Goal: Transaction & Acquisition: Book appointment/travel/reservation

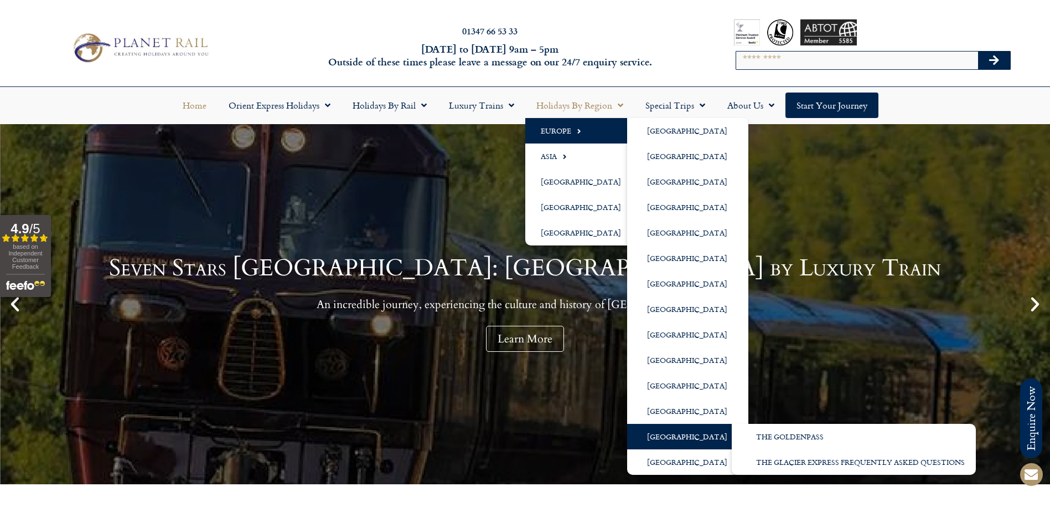
click at [649, 432] on link "[GEOGRAPHIC_DATA]" at bounding box center [687, 436] width 121 height 25
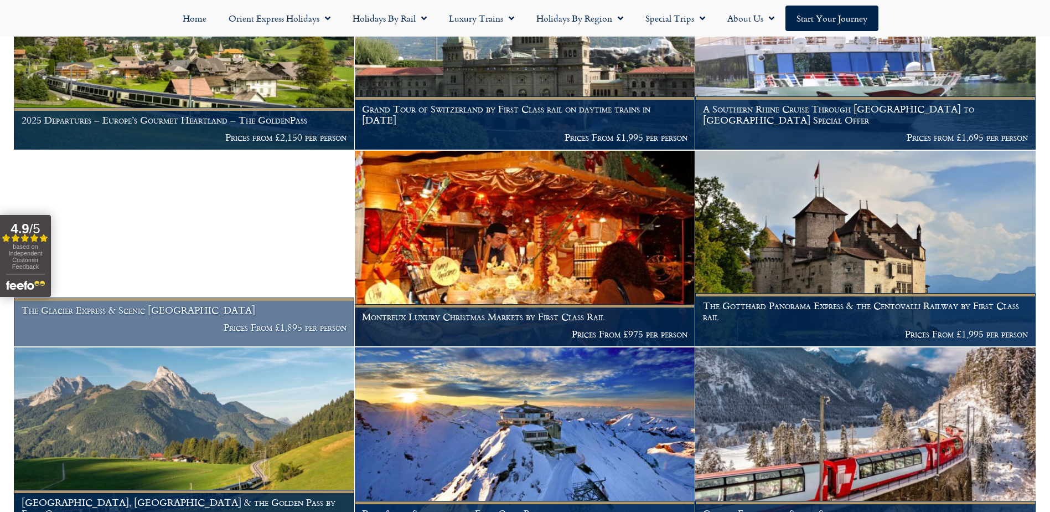
scroll to position [445, 0]
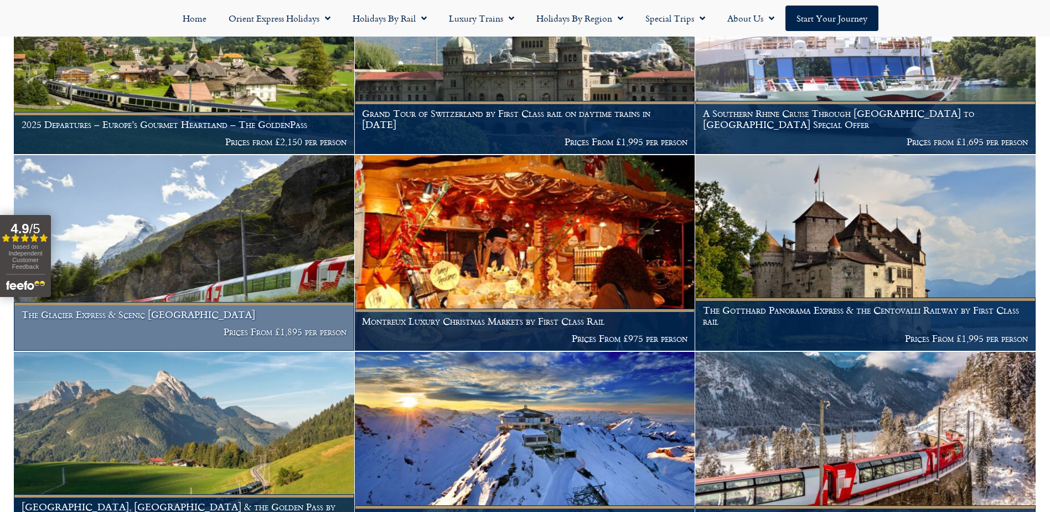
click at [259, 233] on img at bounding box center [184, 252] width 341 height 195
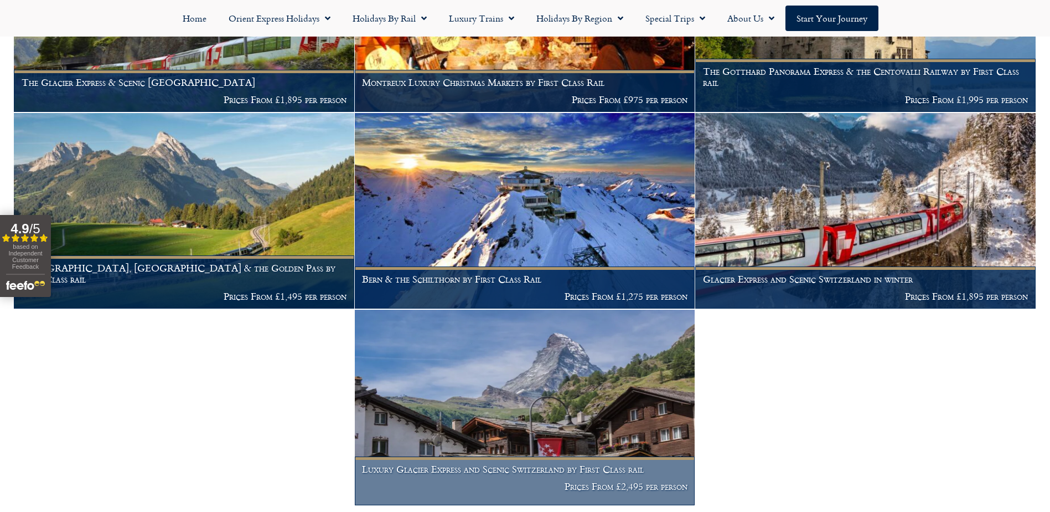
scroll to position [722, 0]
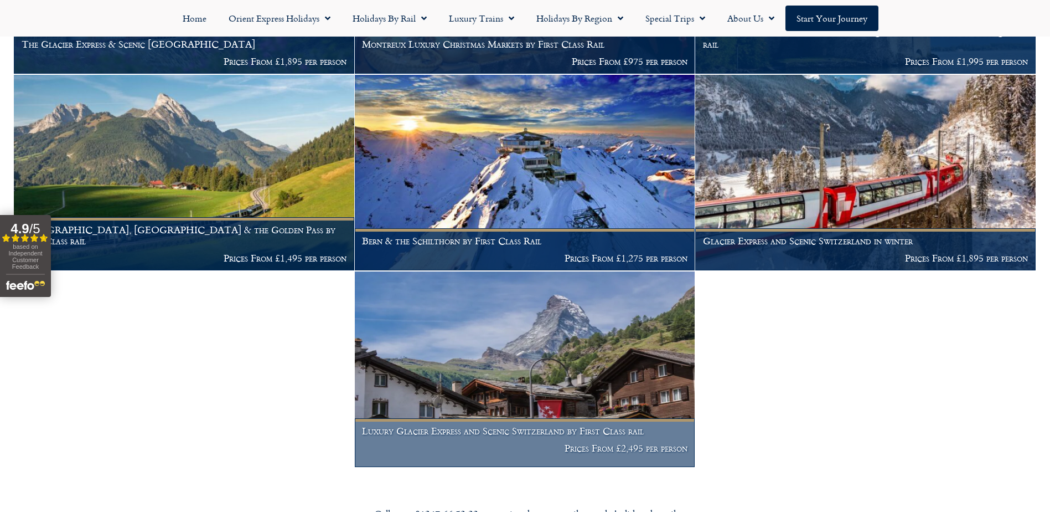
click at [587, 314] on img at bounding box center [525, 368] width 341 height 195
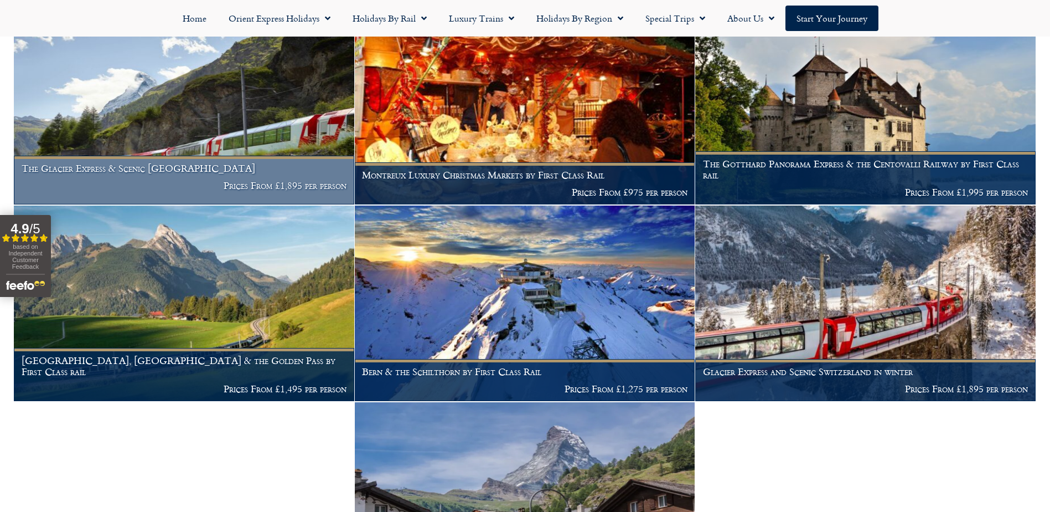
scroll to position [556, 0]
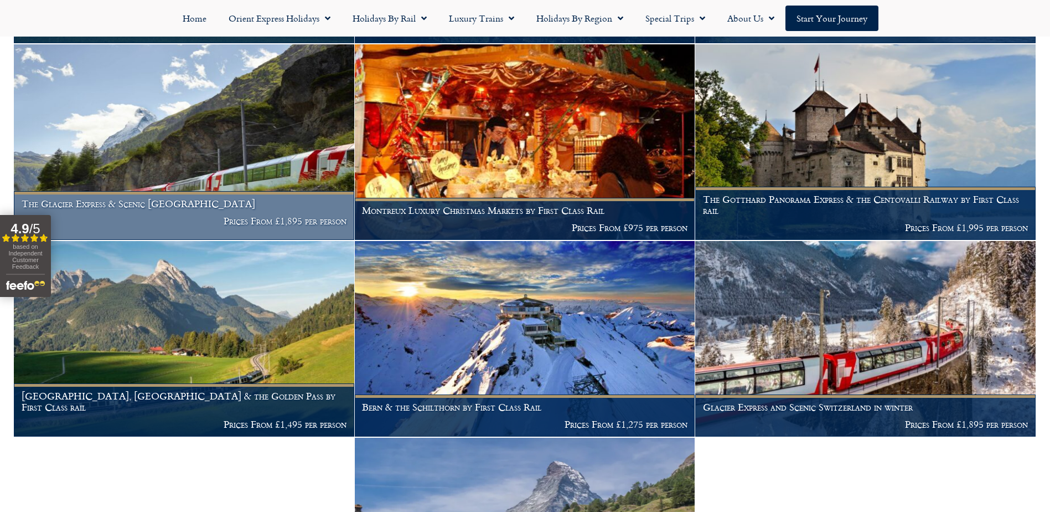
click at [260, 132] on img at bounding box center [184, 141] width 341 height 195
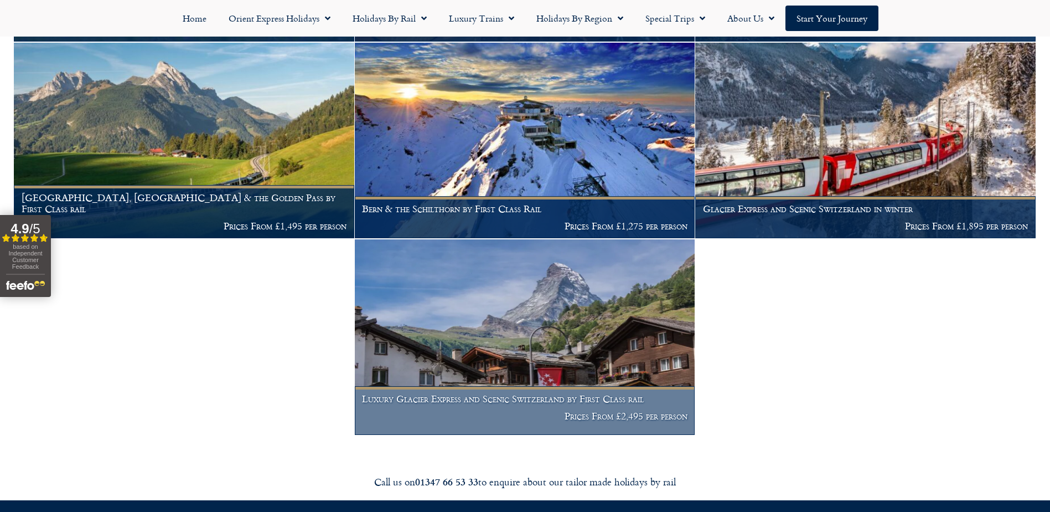
scroll to position [777, 0]
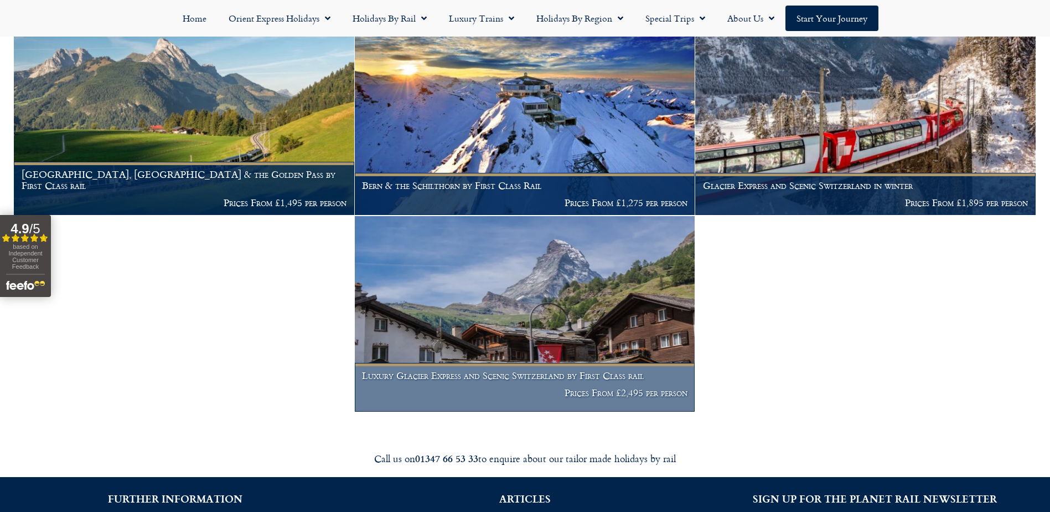
click at [529, 303] on img at bounding box center [525, 313] width 341 height 195
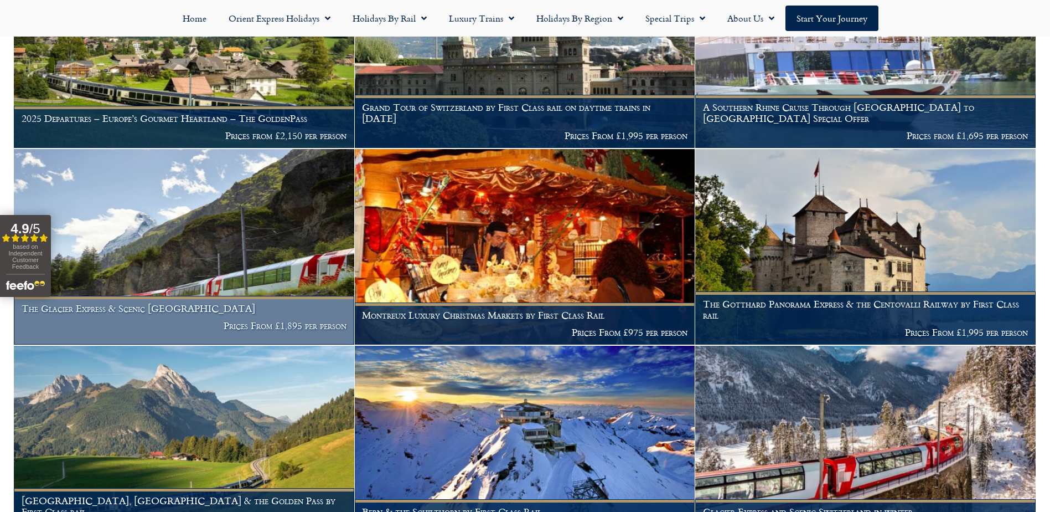
scroll to position [445, 0]
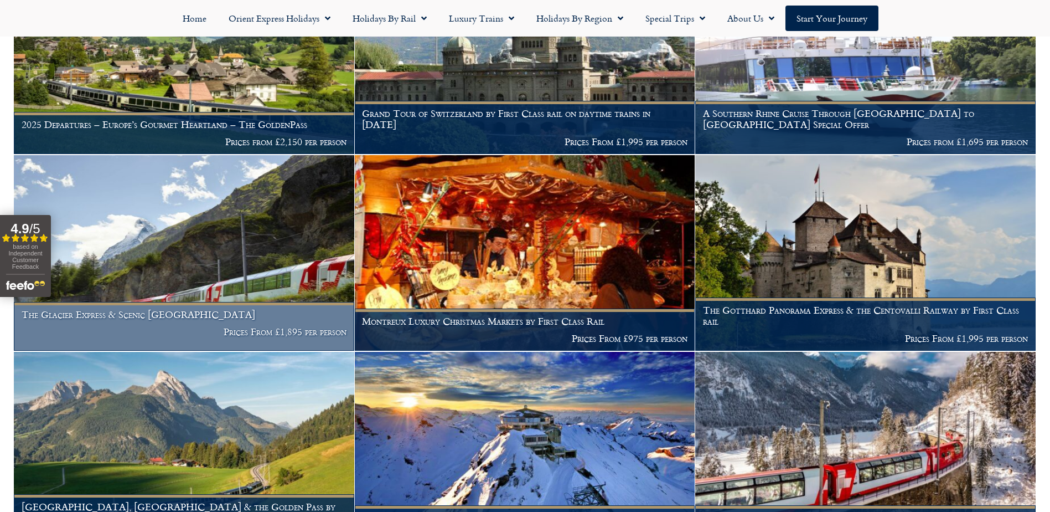
click at [216, 172] on img at bounding box center [184, 252] width 341 height 195
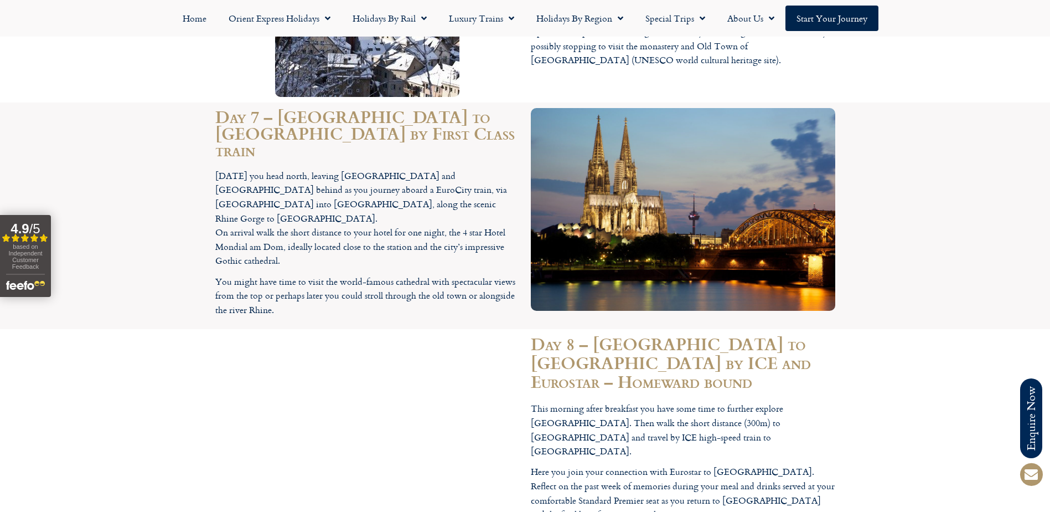
scroll to position [3151, 0]
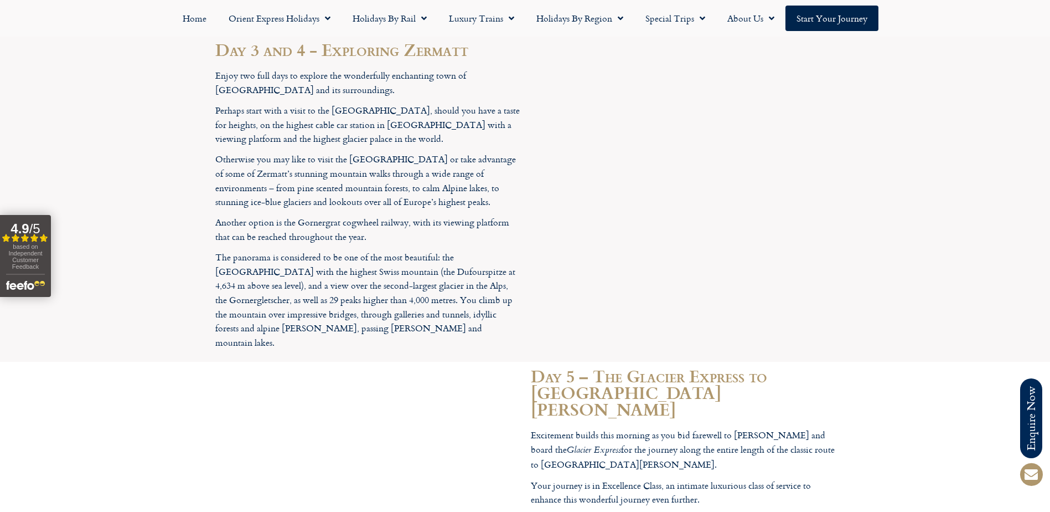
scroll to position [2381, 0]
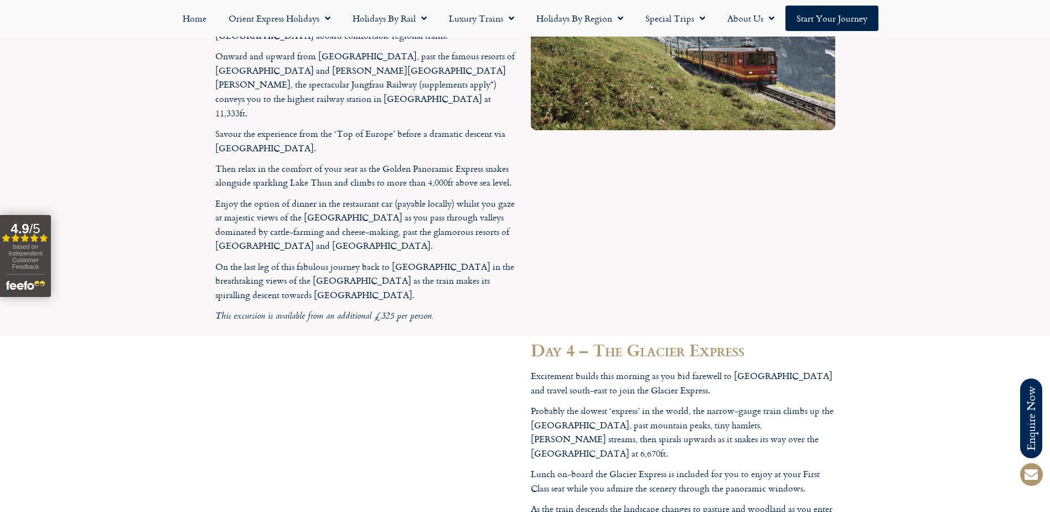
scroll to position [2326, 0]
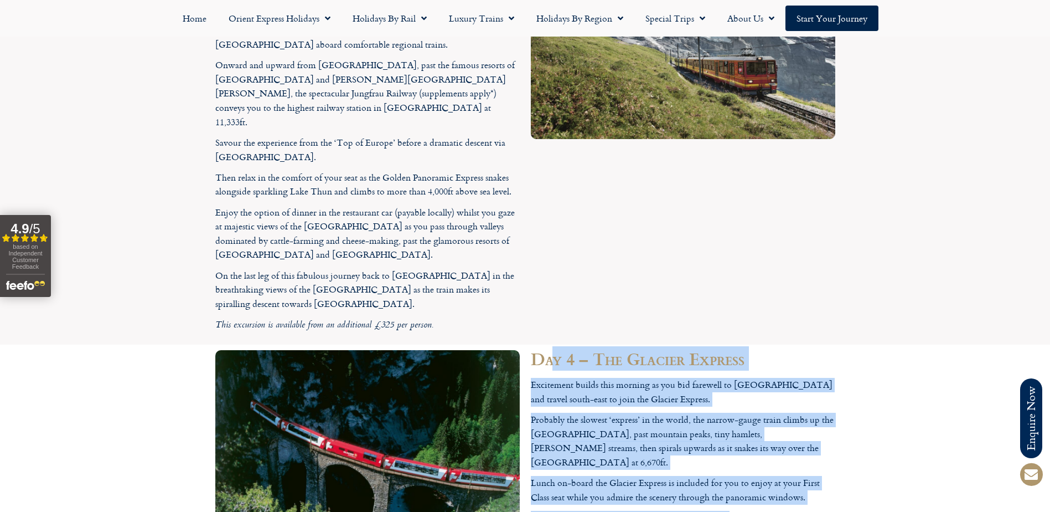
drag, startPoint x: 556, startPoint y: 242, endPoint x: 731, endPoint y: 373, distance: 219.2
click at [731, 373] on div "Day 4 – The Glacier Express Excitement builds this morning as you bid farewell …" at bounding box center [683, 461] width 316 height 235
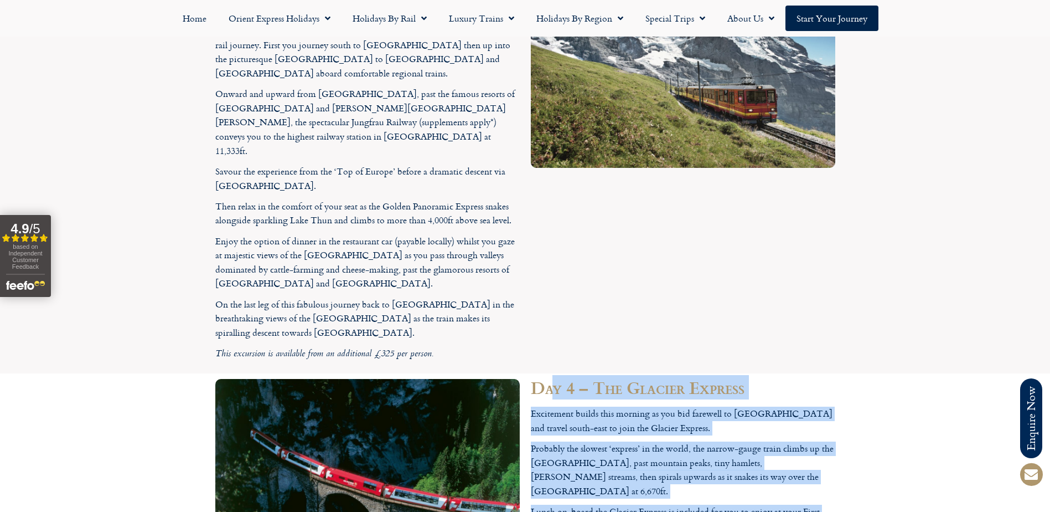
scroll to position [2381, 0]
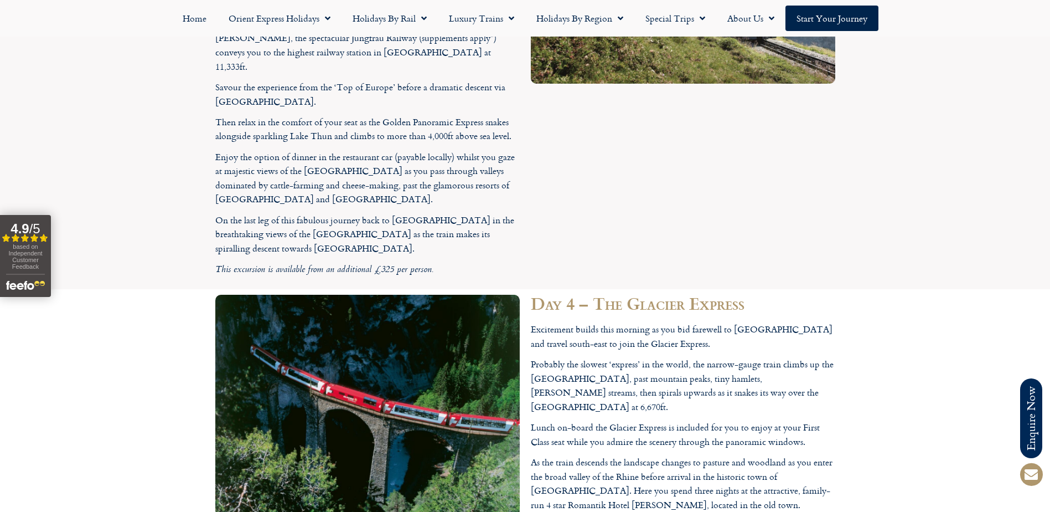
click at [929, 312] on section "Day 4 – The Glacier Express Excitement builds this morning as you bid farewell …" at bounding box center [525, 406] width 1050 height 235
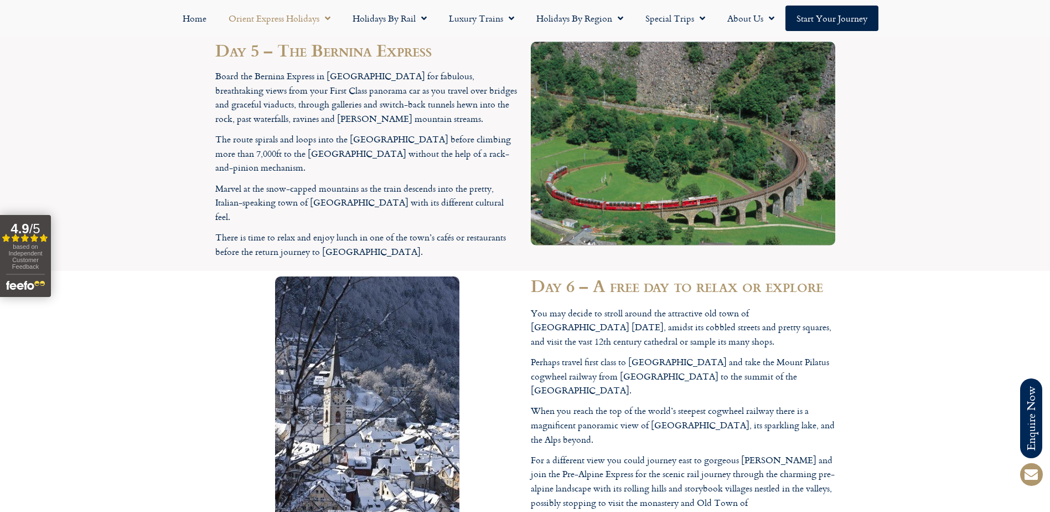
scroll to position [2713, 0]
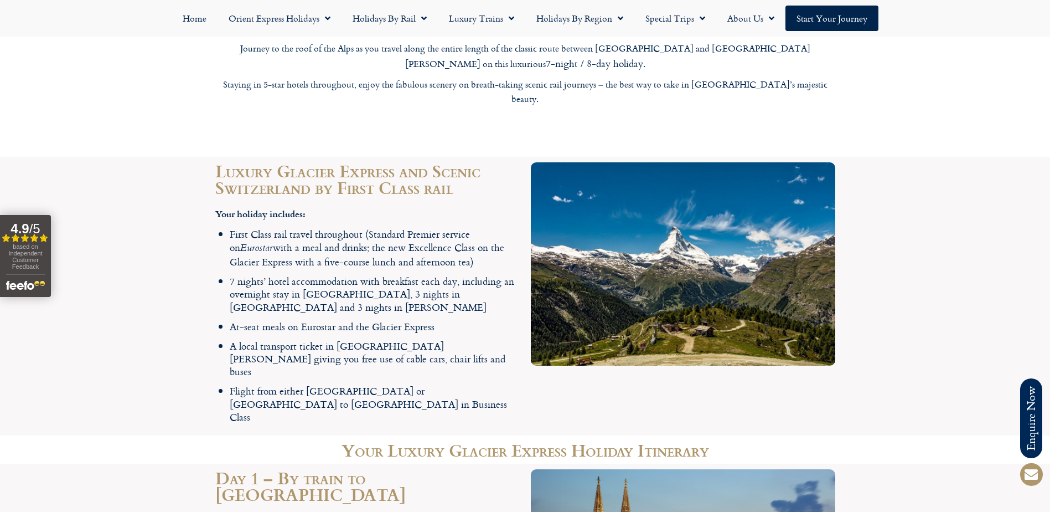
scroll to position [1384, 0]
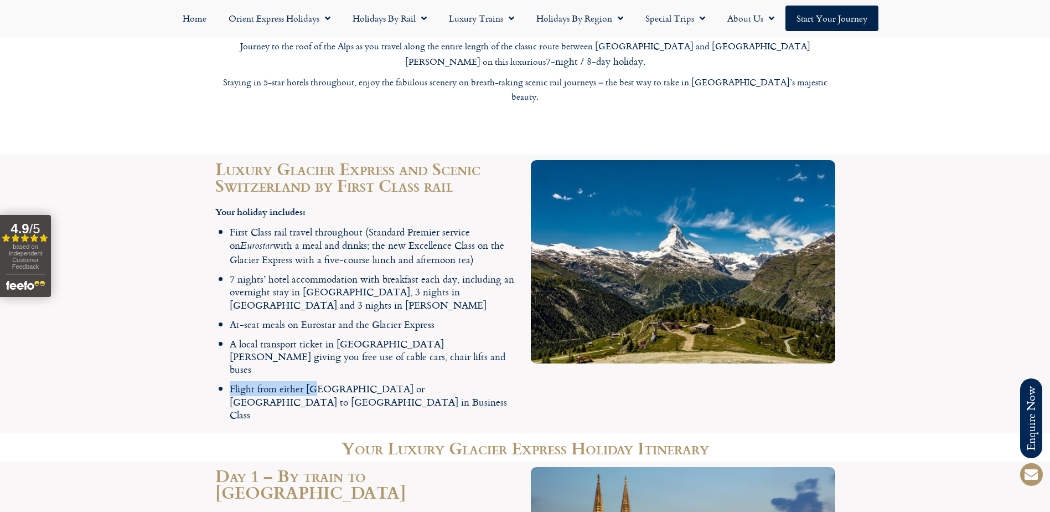
drag, startPoint x: 485, startPoint y: 298, endPoint x: 317, endPoint y: 293, distance: 167.8
click at [317, 382] on li "Flight from either Zurich or Geneva to London in Business Class" at bounding box center [375, 401] width 290 height 39
drag, startPoint x: 318, startPoint y: 293, endPoint x: 398, endPoint y: 296, distance: 79.8
click at [398, 382] on li "Flight from either Zurich or Geneva to London in Business Class" at bounding box center [375, 401] width 290 height 39
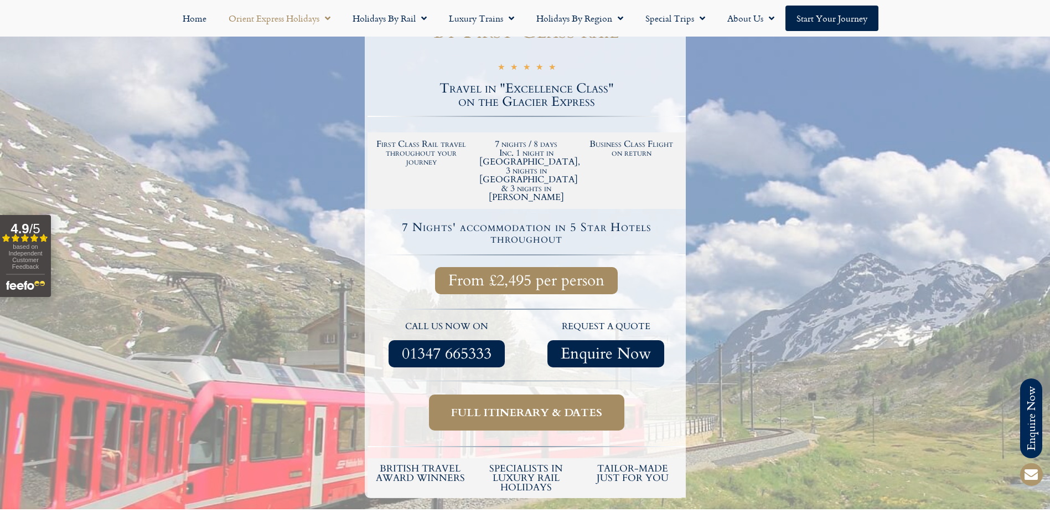
scroll to position [221, 0]
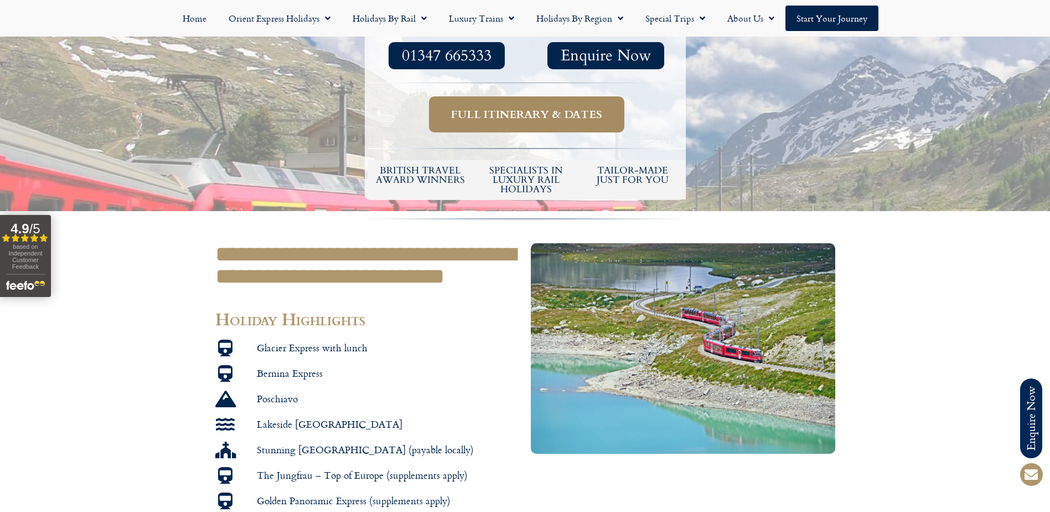
scroll to position [332, 0]
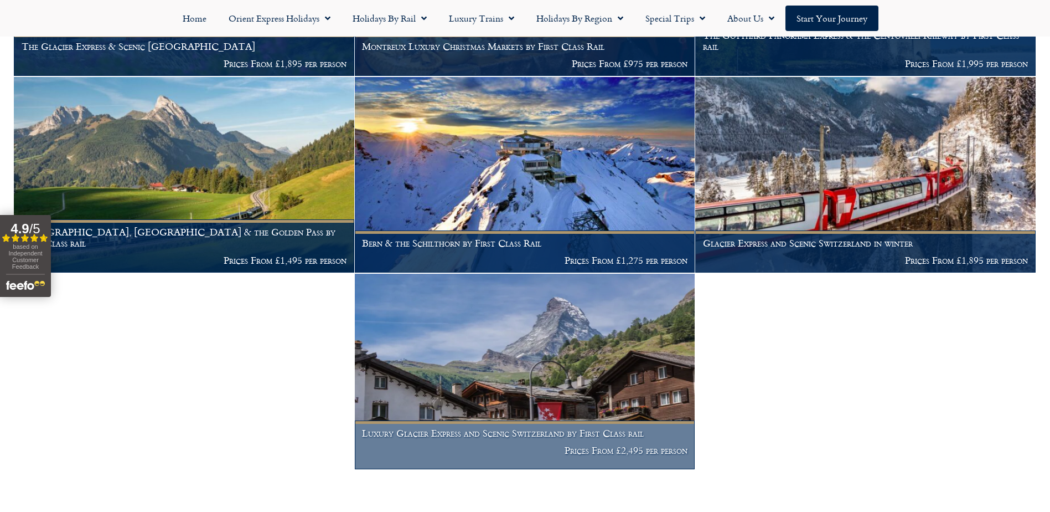
scroll to position [748, 0]
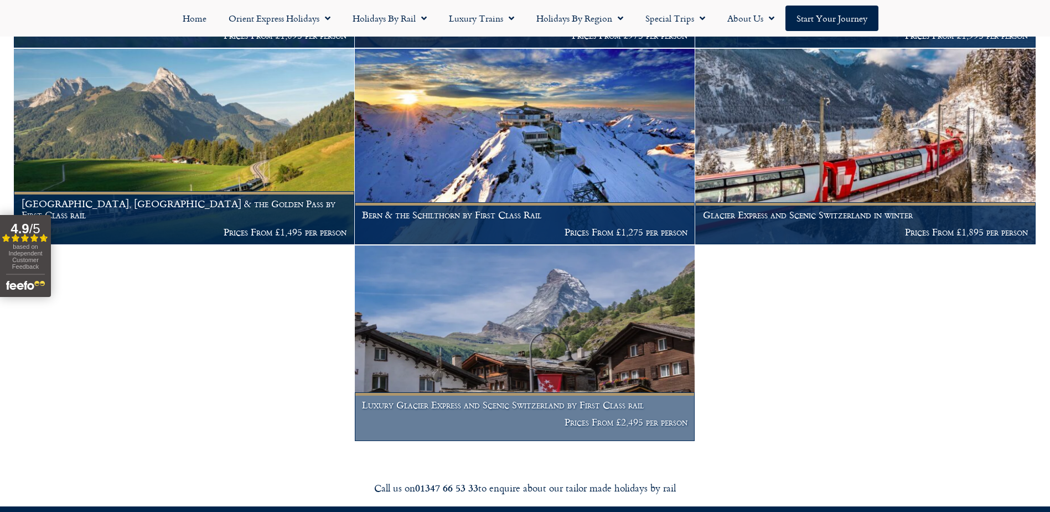
click at [588, 326] on img at bounding box center [525, 342] width 341 height 195
